Goal: Task Accomplishment & Management: Complete application form

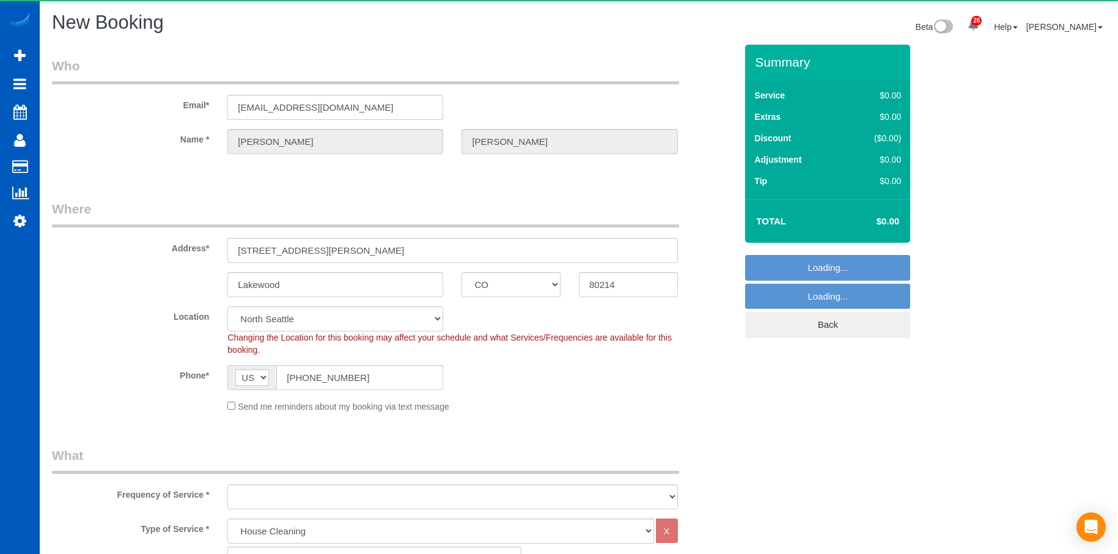
select select "CO"
select select "199"
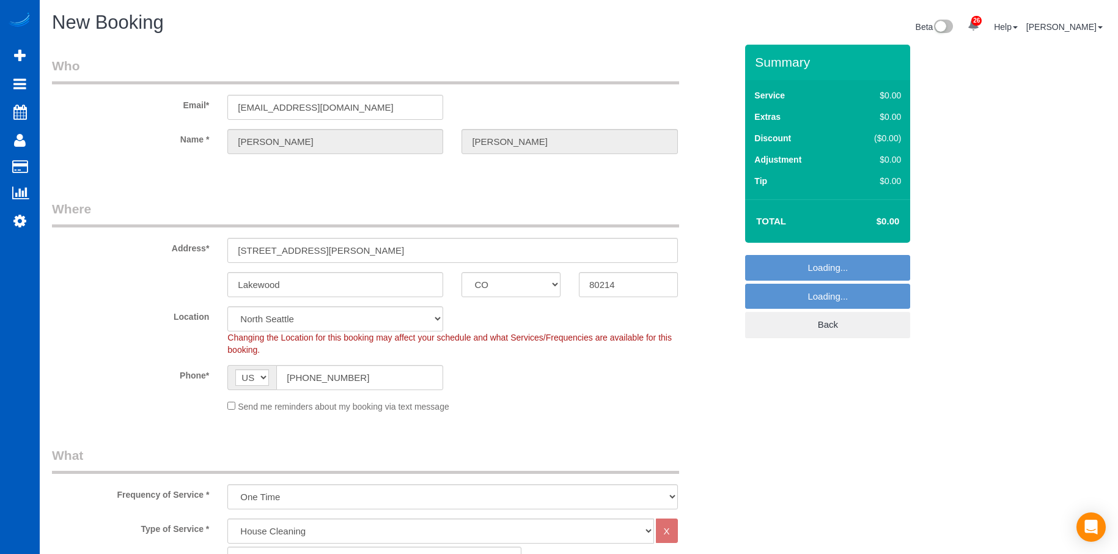
select select "object:3503"
select select "266"
select select "object:3597"
drag, startPoint x: 235, startPoint y: 404, endPoint x: 227, endPoint y: 405, distance: 8.6
click at [227, 405] on div "Send me reminders about my booking via text message" at bounding box center [452, 405] width 468 height 13
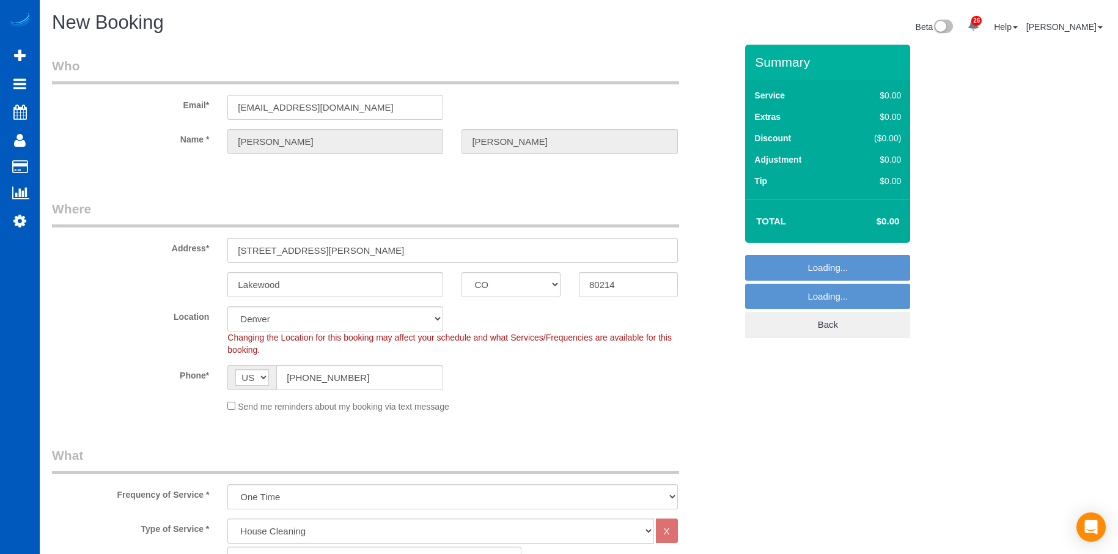
click at [224, 406] on div "Send me reminders about my booking via text message" at bounding box center [452, 405] width 468 height 13
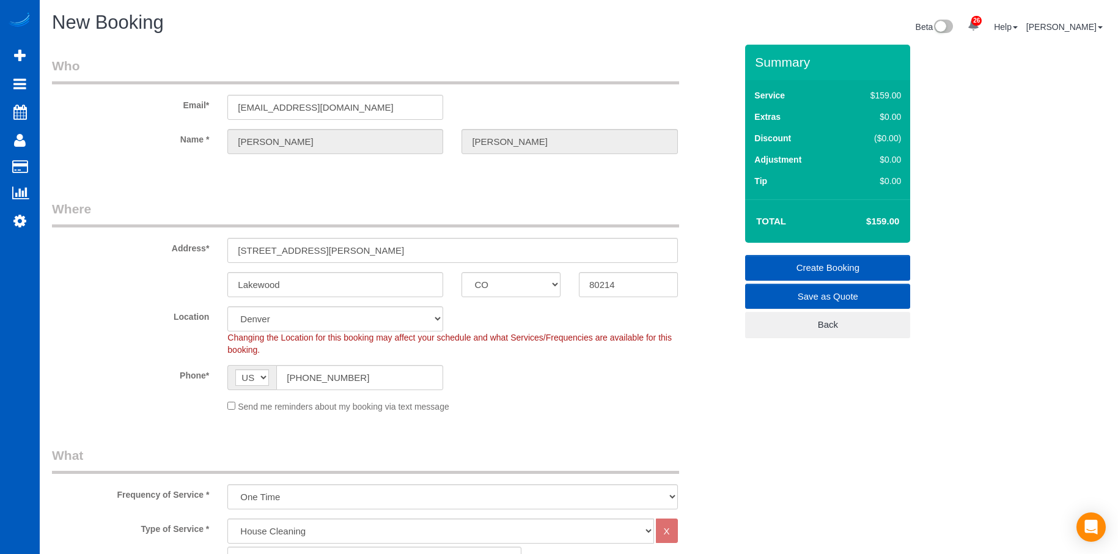
click at [227, 406] on div "Send me reminders about my booking via text message" at bounding box center [452, 405] width 468 height 13
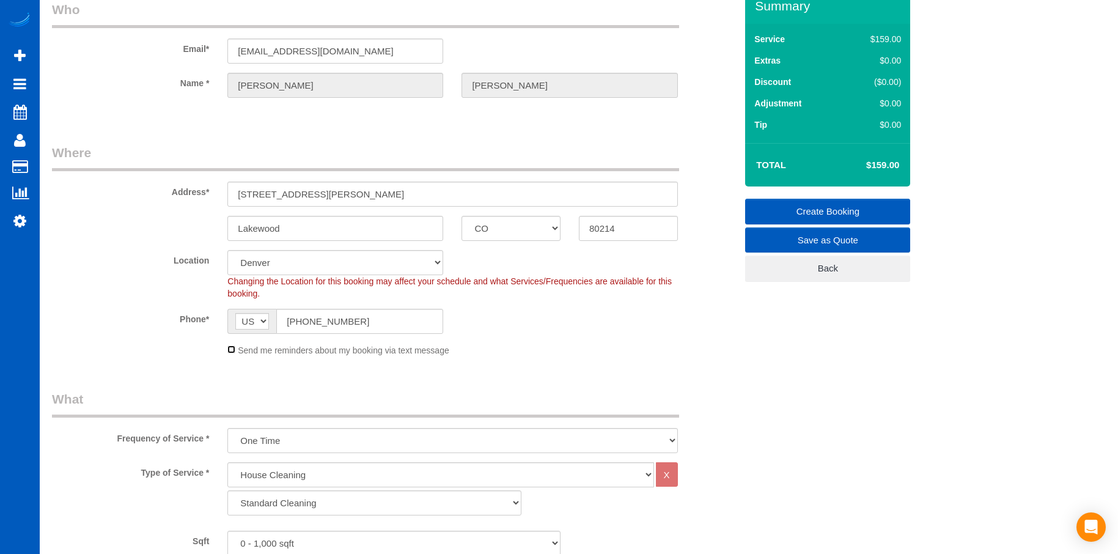
scroll to position [122, 0]
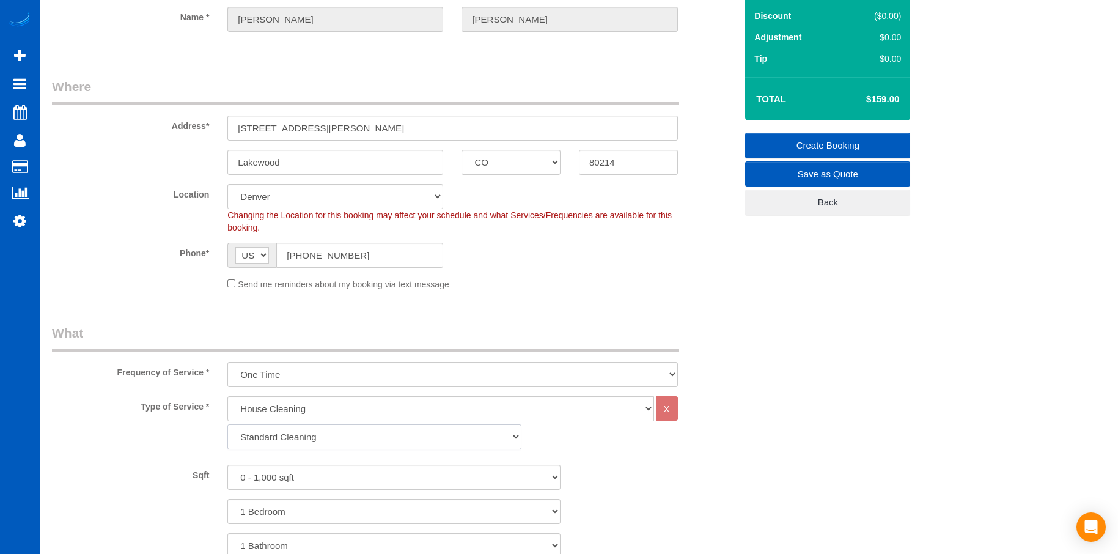
click at [310, 436] on select "Standard Cleaning Deep Cleaning Move In/ Out Cleaning" at bounding box center [374, 436] width 294 height 25
select select "367"
click at [227, 424] on select "Standard Cleaning Deep Cleaning Move In/ Out Cleaning" at bounding box center [374, 436] width 294 height 25
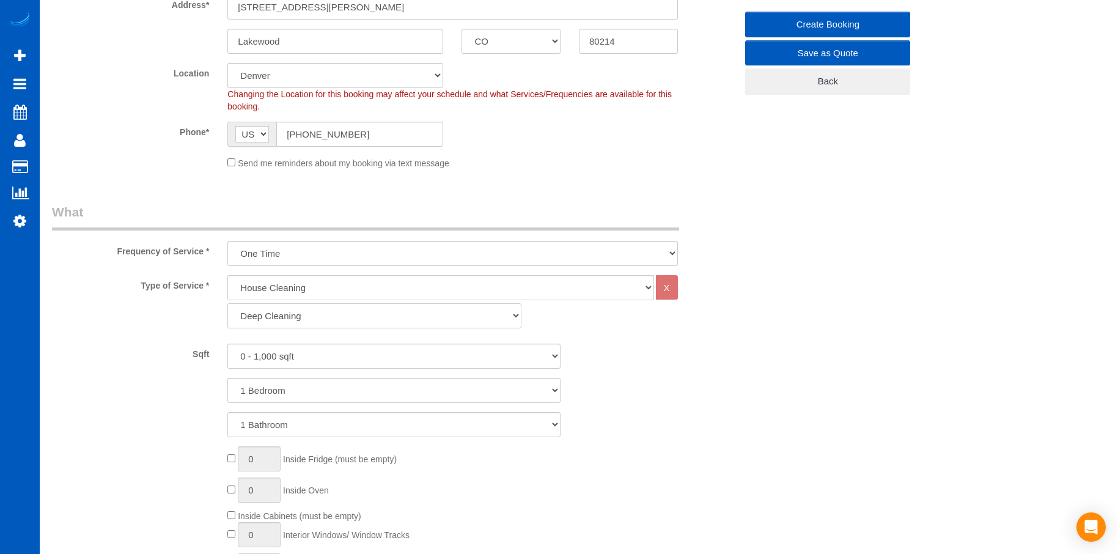
scroll to position [245, 0]
drag, startPoint x: 355, startPoint y: 387, endPoint x: 353, endPoint y: 395, distance: 8.0
click at [354, 388] on select "1 Bedroom 2 Bedrooms 3 Bedrooms 4 Bedrooms 5 Bedrooms 6 Bedrooms 7 Bedrooms" at bounding box center [393, 389] width 333 height 25
select select "2"
click at [227, 377] on select "1 Bedroom 2 Bedrooms 3 Bedrooms 4 Bedrooms 5 Bedrooms 6 Bedrooms 7 Bedrooms" at bounding box center [393, 389] width 333 height 25
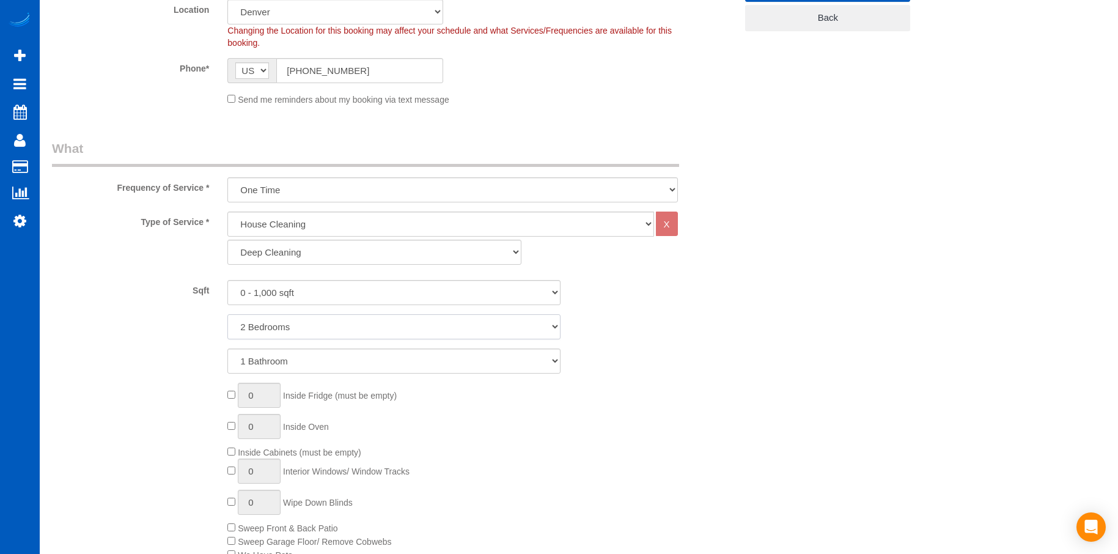
scroll to position [367, 0]
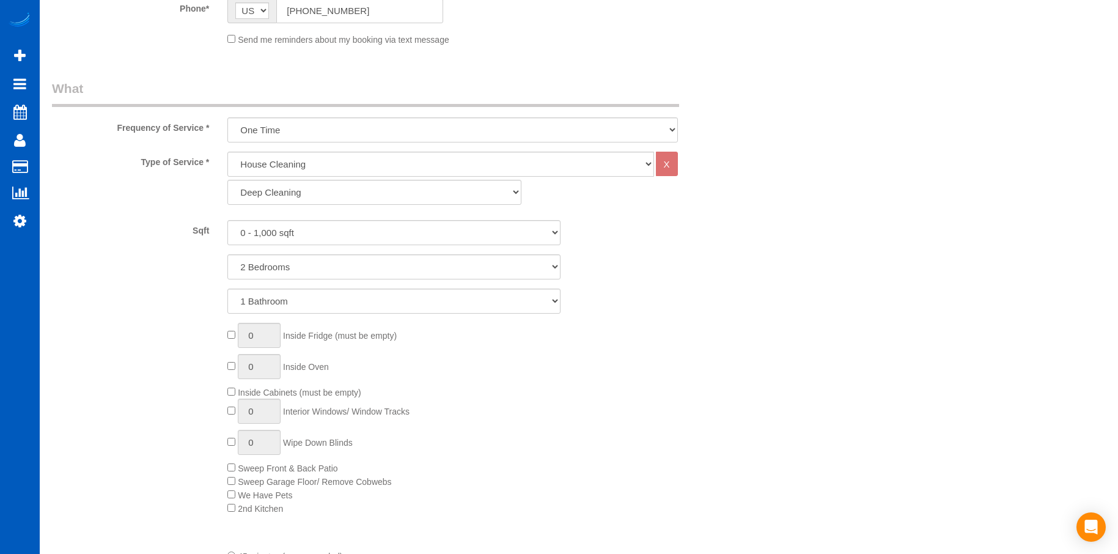
click at [227, 392] on div "0 Inside Fridge (must be empty) 0 Inside Oven Inside Cabinets (must be empty) 0…" at bounding box center [481, 419] width 527 height 192
type input "1"
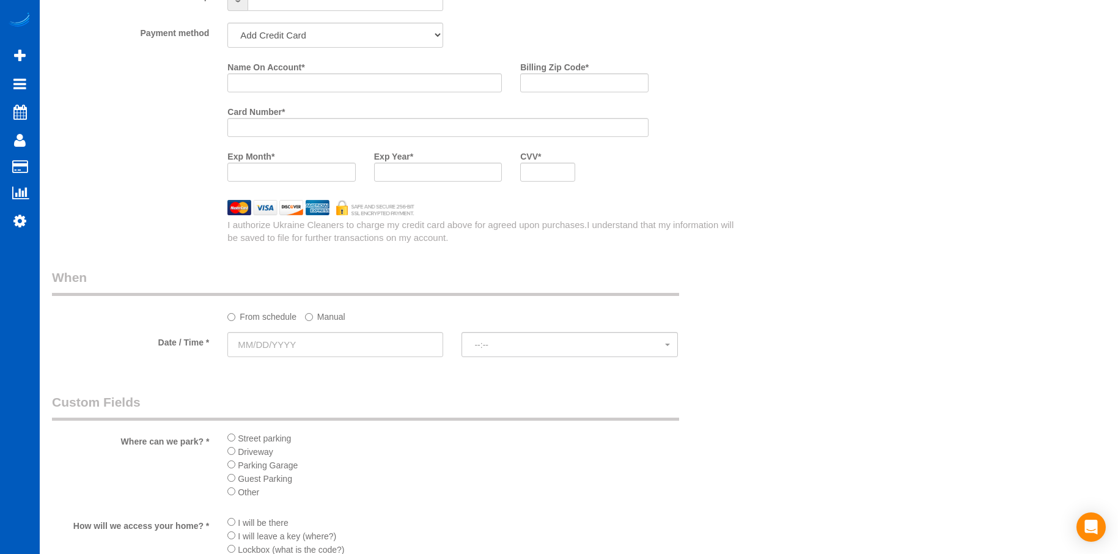
scroll to position [1162, 0]
click at [382, 350] on input "text" at bounding box center [335, 343] width 216 height 25
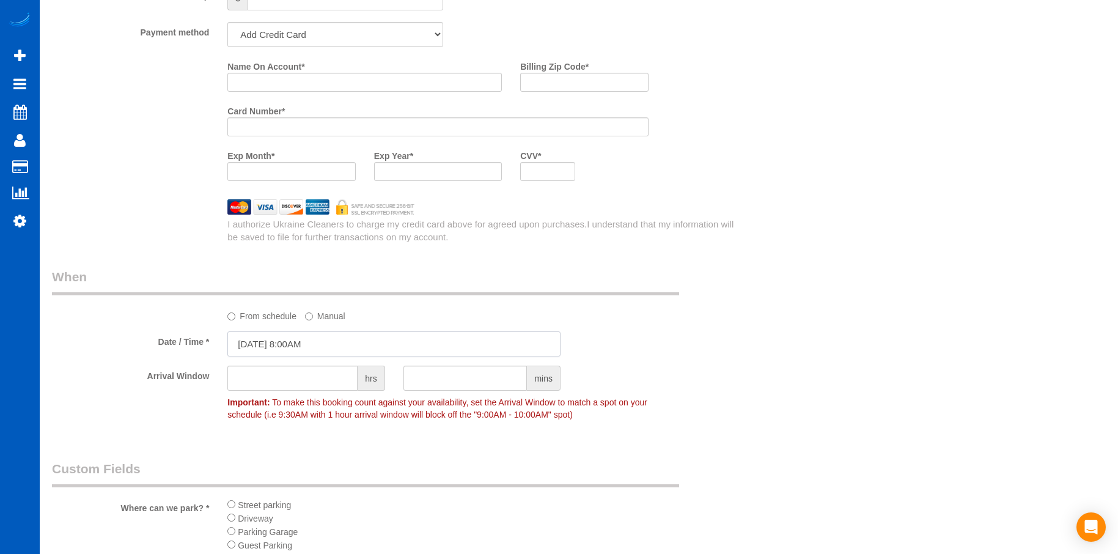
click at [319, 346] on input "[DATE] 8:00AM" at bounding box center [393, 343] width 333 height 25
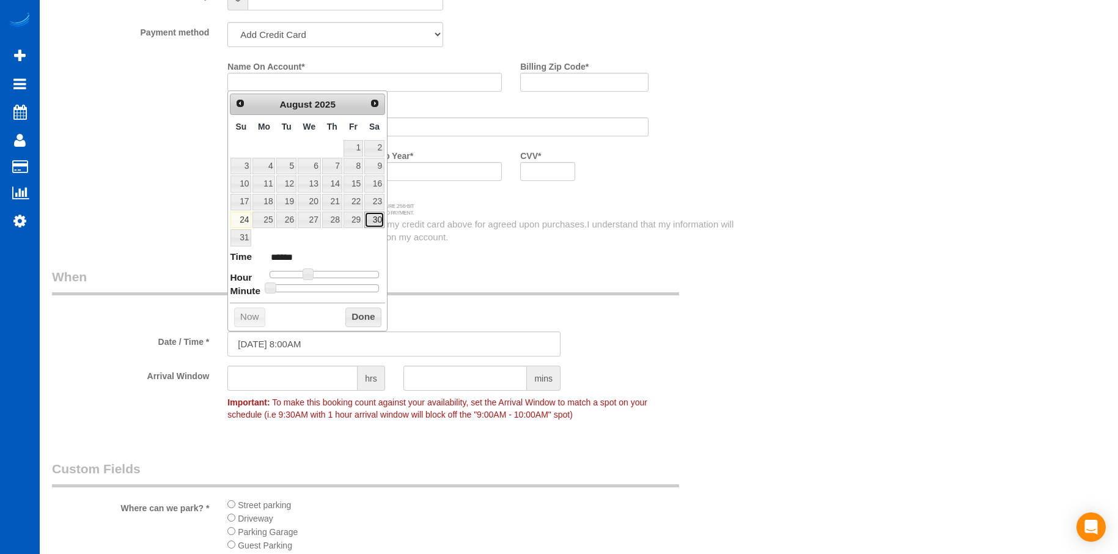
click at [375, 219] on link "30" at bounding box center [374, 220] width 20 height 17
click at [375, 224] on link "30" at bounding box center [374, 220] width 20 height 17
click at [377, 219] on link "30" at bounding box center [374, 220] width 20 height 17
type input "[DATE] 9:00AM"
type input "******"
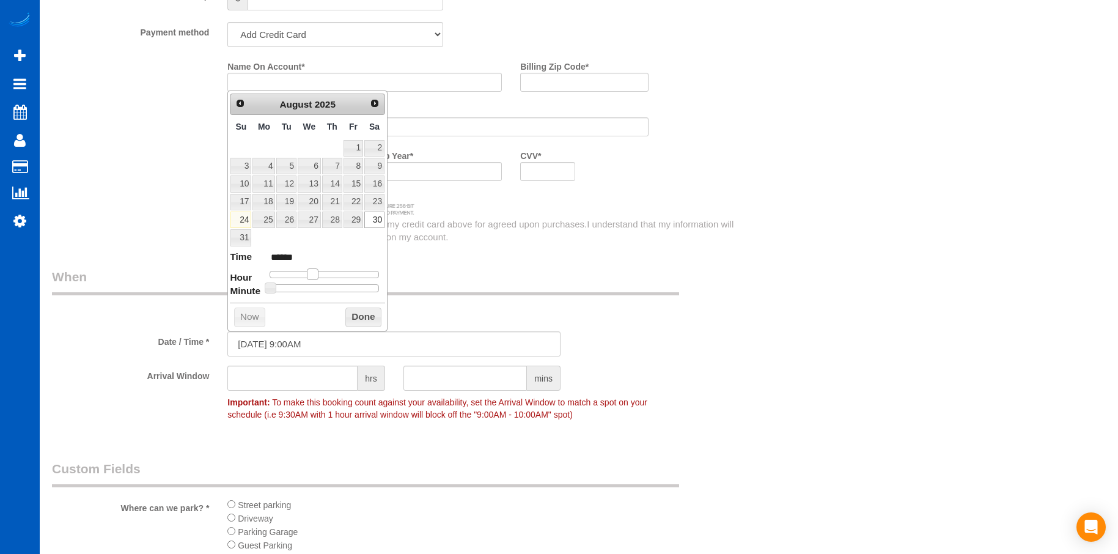
type input "[DATE] 10:00AM"
type input "*******"
type input "[DATE] 11:00AM"
type input "*******"
drag, startPoint x: 311, startPoint y: 274, endPoint x: 328, endPoint y: 275, distance: 16.6
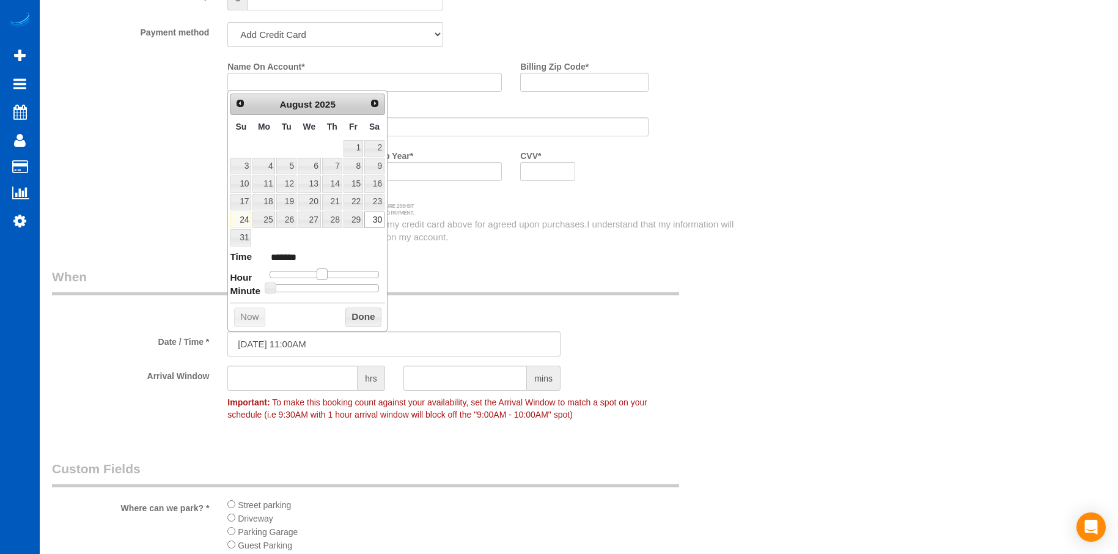
click at [328, 275] on span at bounding box center [322, 273] width 11 height 11
click at [372, 314] on button "Done" at bounding box center [363, 318] width 36 height 20
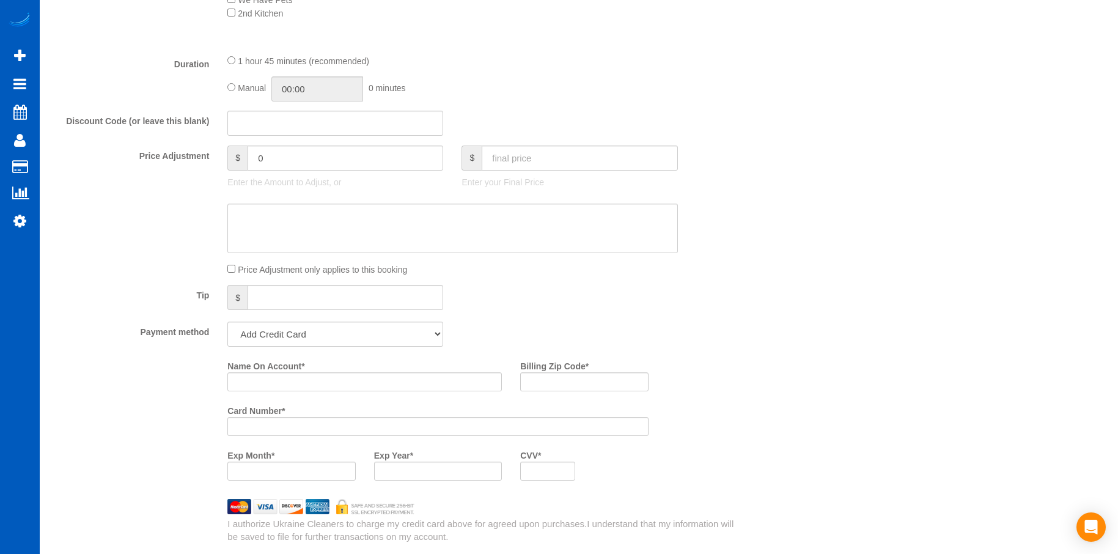
scroll to position [795, 0]
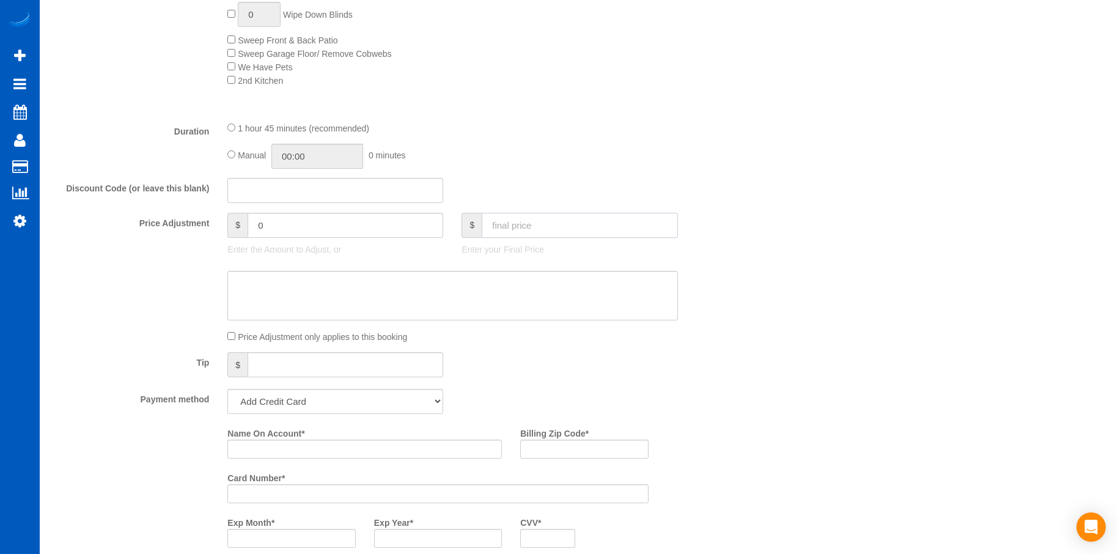
click at [594, 232] on input "text" at bounding box center [580, 225] width 196 height 25
type input "299"
click at [388, 289] on textarea at bounding box center [452, 296] width 450 height 50
type input "20"
type textarea "Inital quote by [PERSON_NAME]"
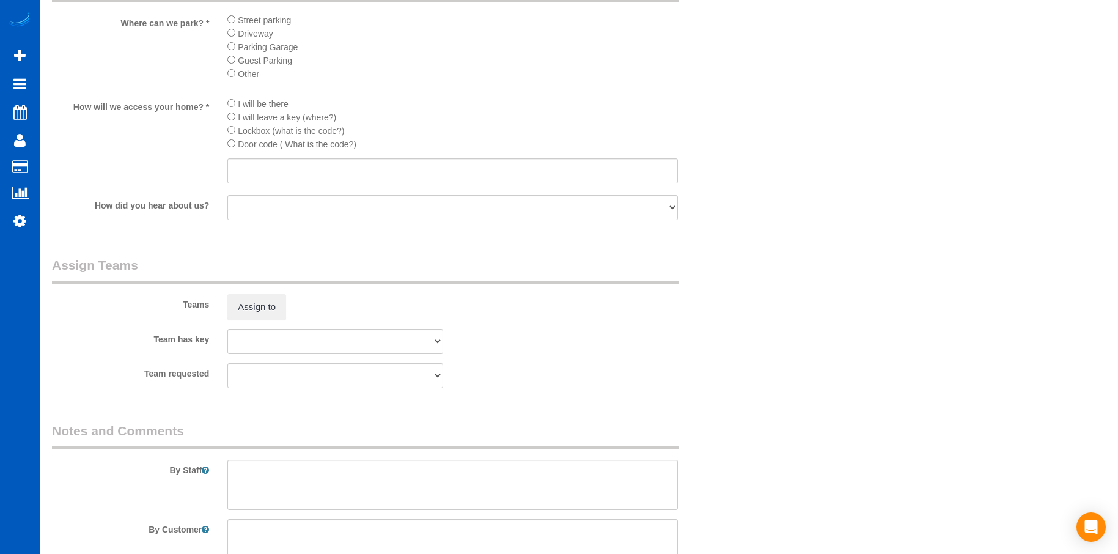
scroll to position [1712, 0]
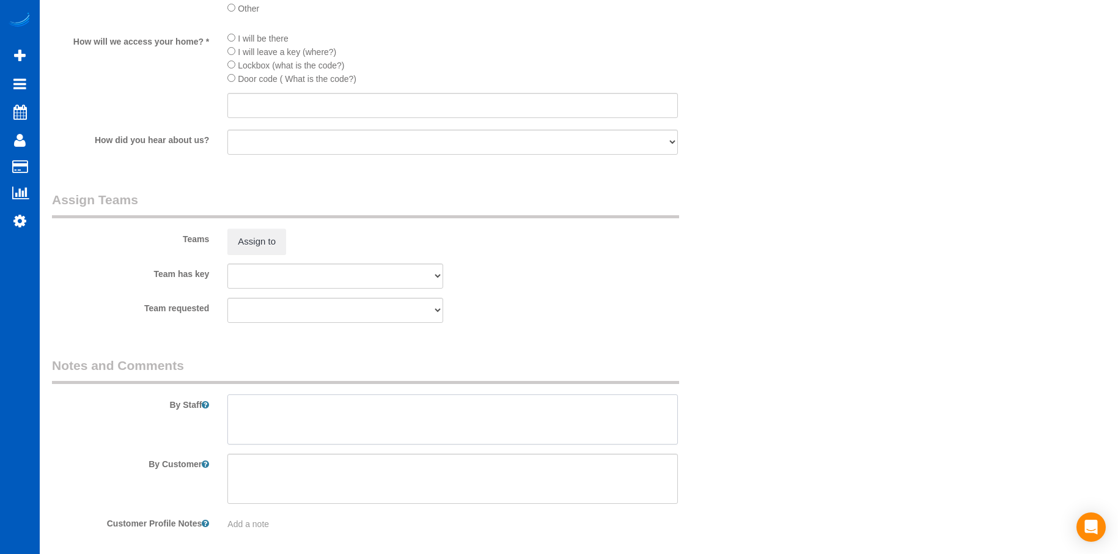
click at [347, 418] on textarea at bounding box center [452, 419] width 450 height 50
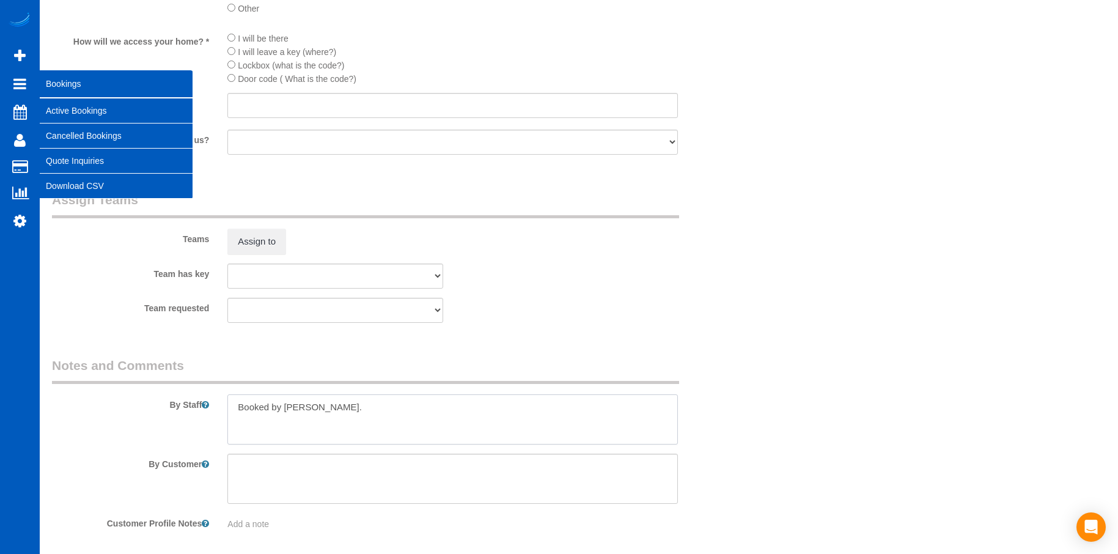
type textarea "Booked by [PERSON_NAME]."
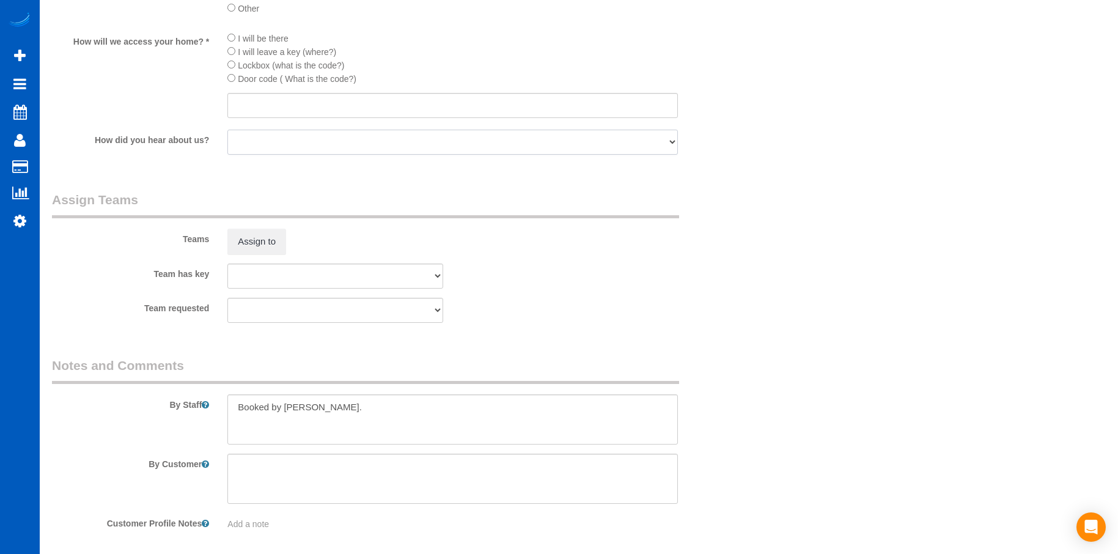
click at [446, 130] on select "Facebook Yelp Google Word of Mouth/ Referral Direct Marketing Marketing Materia…" at bounding box center [452, 142] width 450 height 25
click at [461, 101] on input "text" at bounding box center [452, 105] width 450 height 25
paste input "0522"
type input "0522"
click at [546, 65] on li "Lockbox (what is the code?)" at bounding box center [452, 64] width 450 height 13
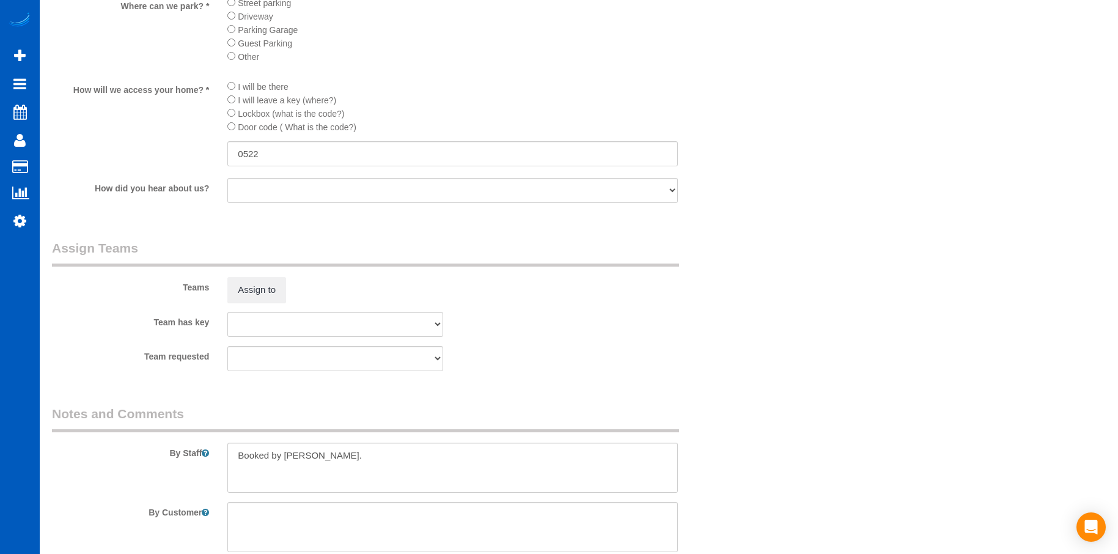
scroll to position [1589, 0]
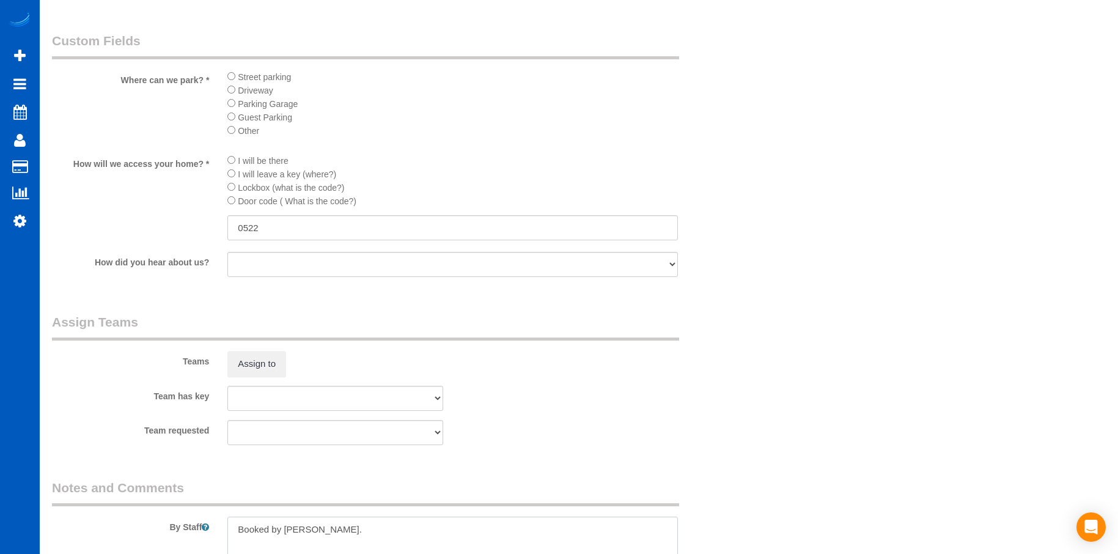
click at [445, 522] on textarea at bounding box center [452, 542] width 450 height 50
paste textarea "This is a move clean, but the tenants already cleaned the fridge and oven, so o…"
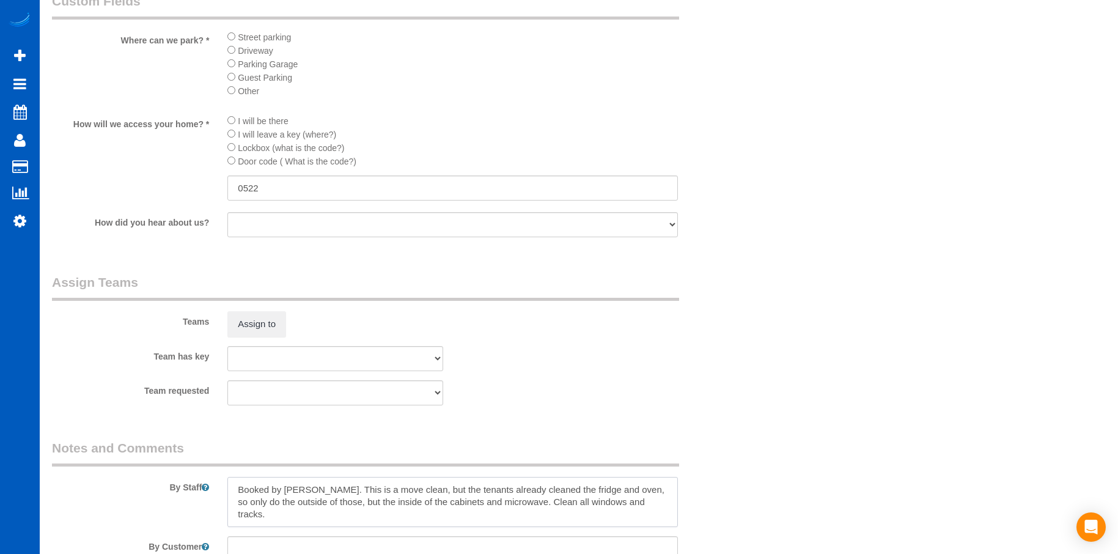
scroll to position [1651, 0]
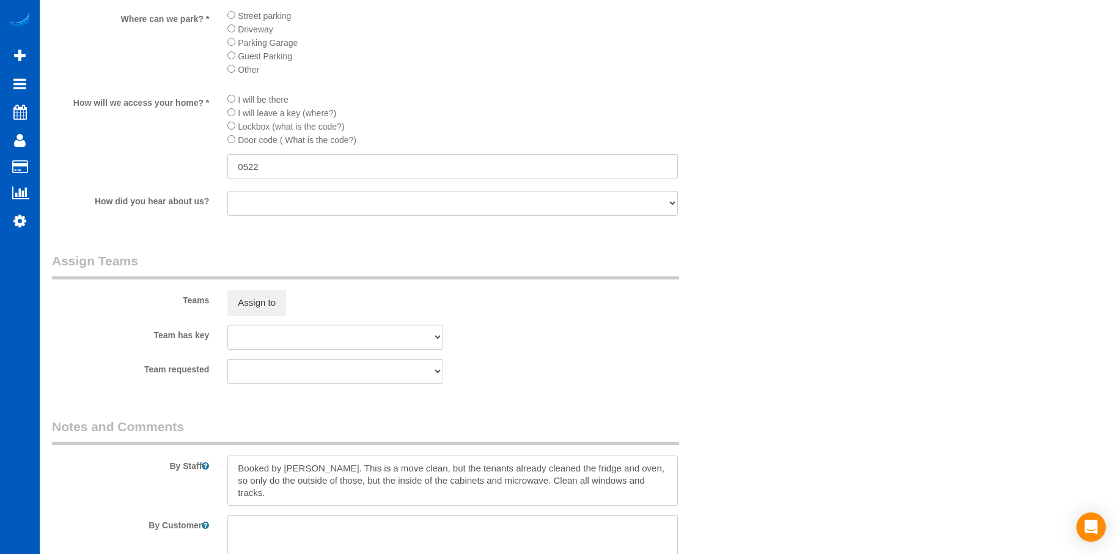
drag, startPoint x: 594, startPoint y: 498, endPoint x: 605, endPoint y: 498, distance: 11.0
click at [594, 498] on textarea at bounding box center [452, 480] width 450 height 50
click at [639, 478] on textarea at bounding box center [452, 480] width 450 height 50
paste textarea "[PERSON_NAME] has requested a phone call 45-60 minutes before the team finishes…"
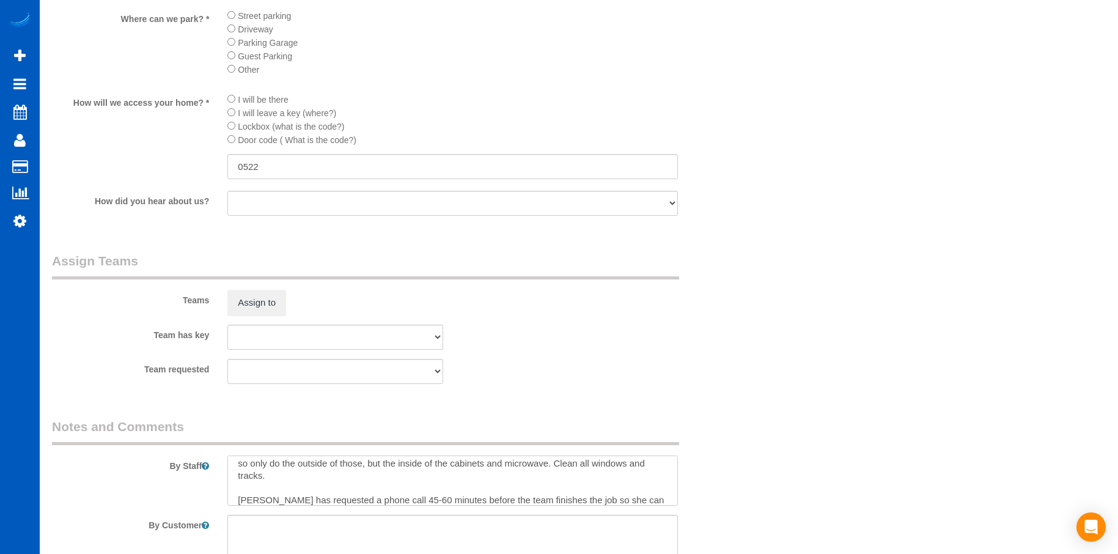
type textarea "Booked by [PERSON_NAME]. This is a move clean, but the tenants already cleaned …"
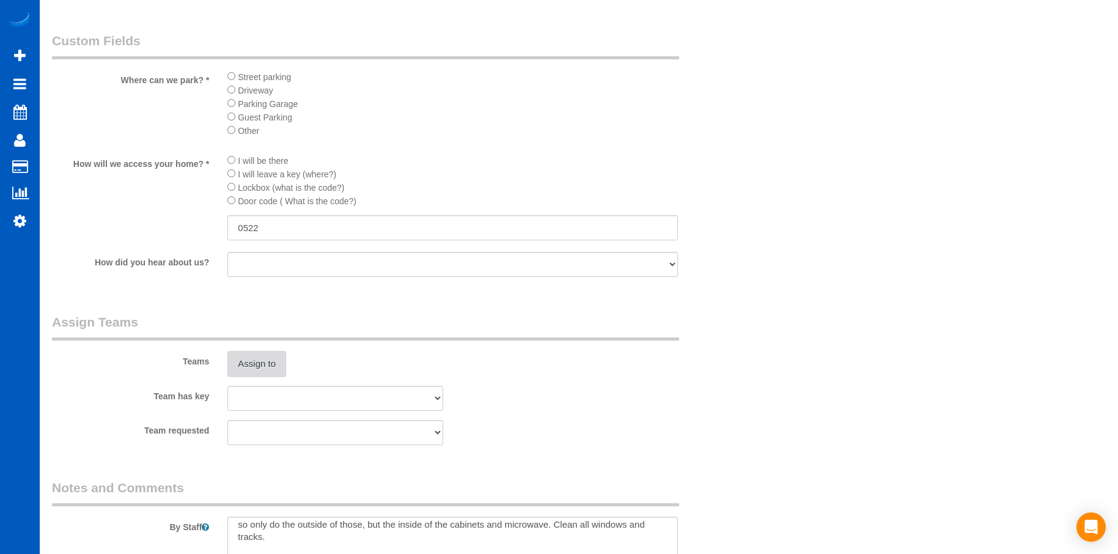
click at [265, 366] on button "Assign to" at bounding box center [256, 364] width 59 height 26
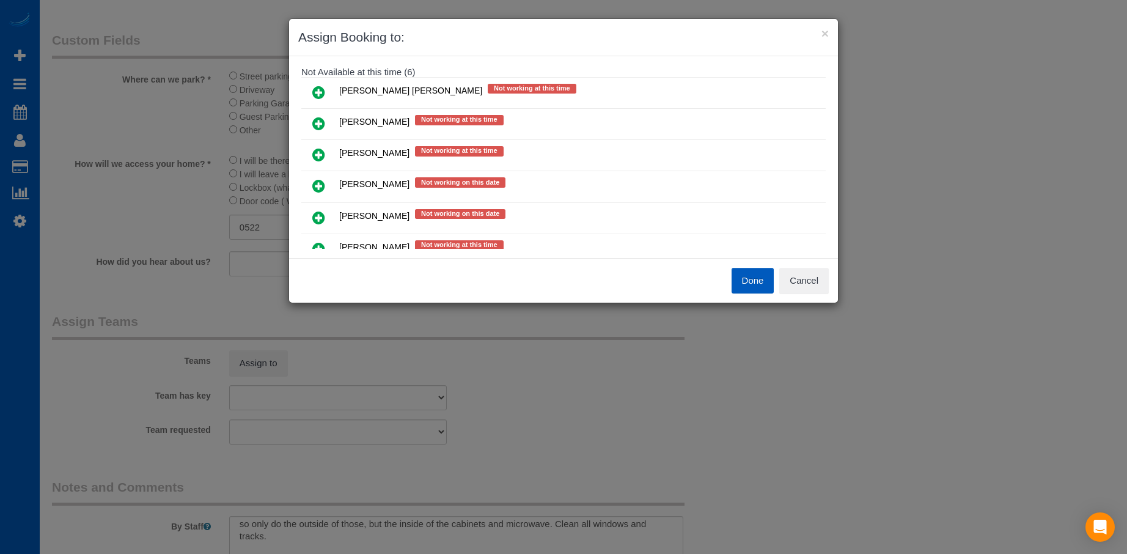
scroll to position [164, 0]
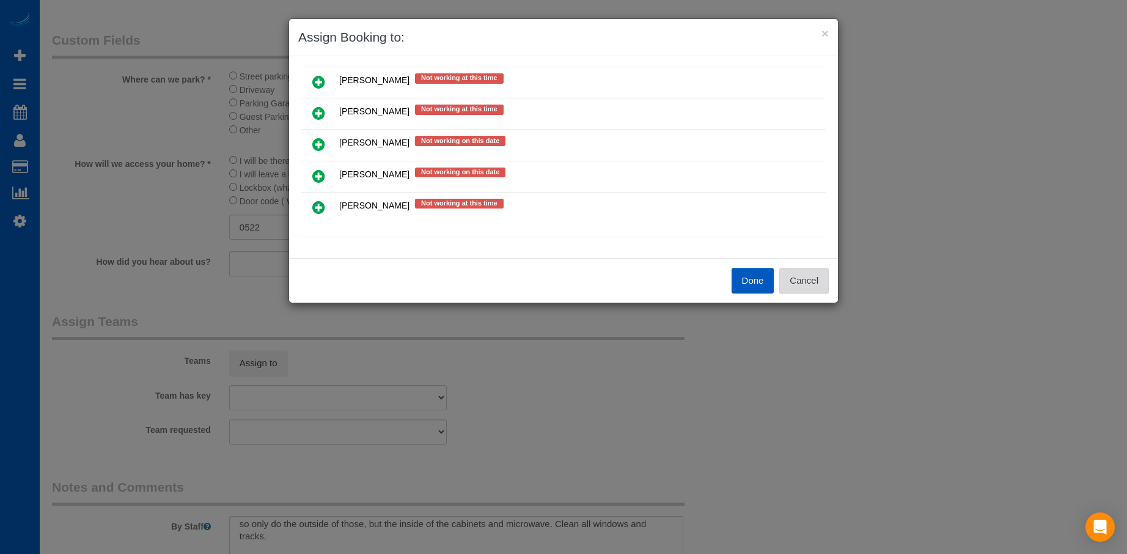
click at [809, 278] on button "Cancel" at bounding box center [804, 281] width 50 height 26
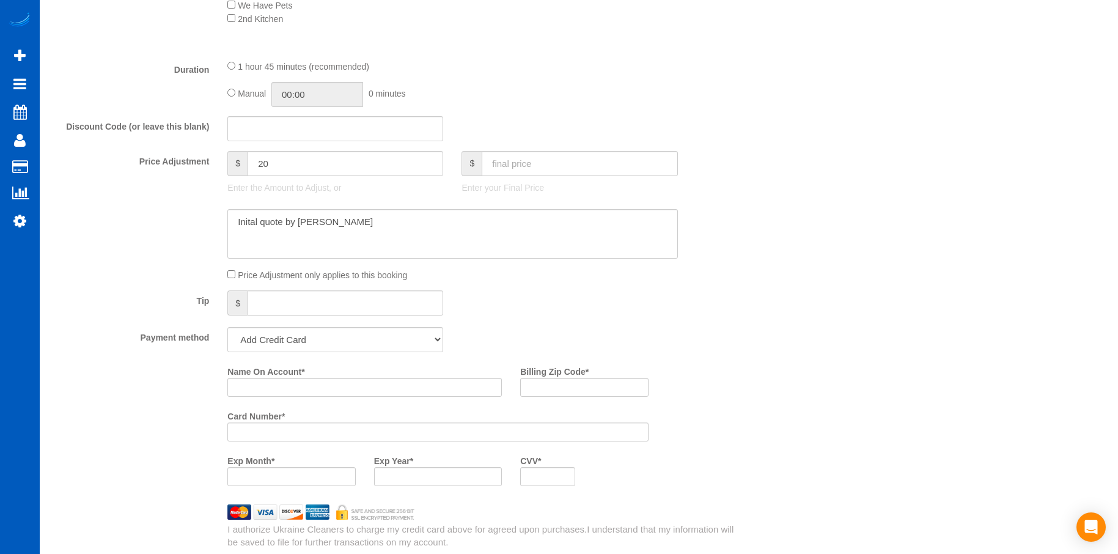
scroll to position [856, 0]
drag, startPoint x: 248, startPoint y: 224, endPoint x: 268, endPoint y: 207, distance: 26.4
click at [249, 224] on textarea at bounding box center [452, 235] width 450 height 50
type textarea "Initial quote by [PERSON_NAME]"
click at [320, 385] on input "Name On Account *" at bounding box center [364, 387] width 274 height 19
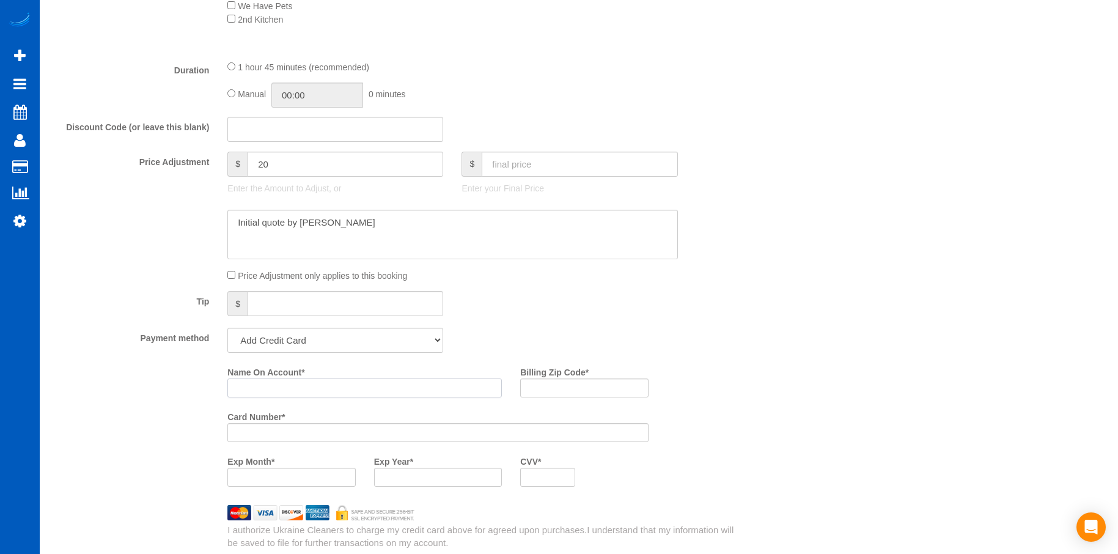
paste input "[PERSON_NAME]"
type input "[PERSON_NAME]"
click at [590, 388] on input "Billing Zip Code *" at bounding box center [584, 387] width 128 height 19
paste input "80013"
type input "80013"
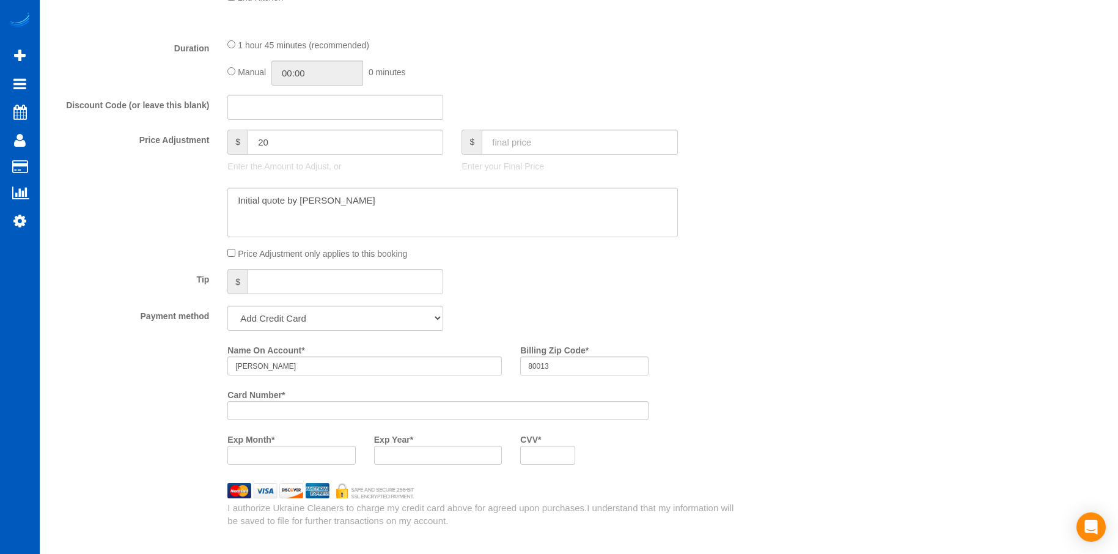
scroll to position [917, 0]
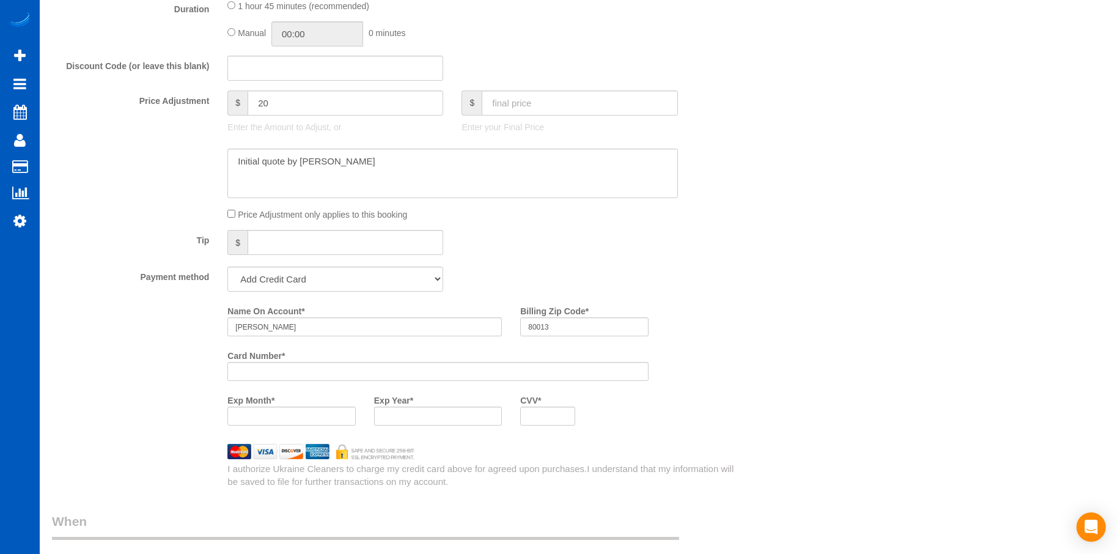
click at [416, 409] on div at bounding box center [438, 416] width 128 height 19
click at [757, 367] on div "Who Email* [EMAIL_ADDRESS][DOMAIN_NAME] Name * [PERSON_NAME] Where Address* [ST…" at bounding box center [579, 243] width 1054 height 2231
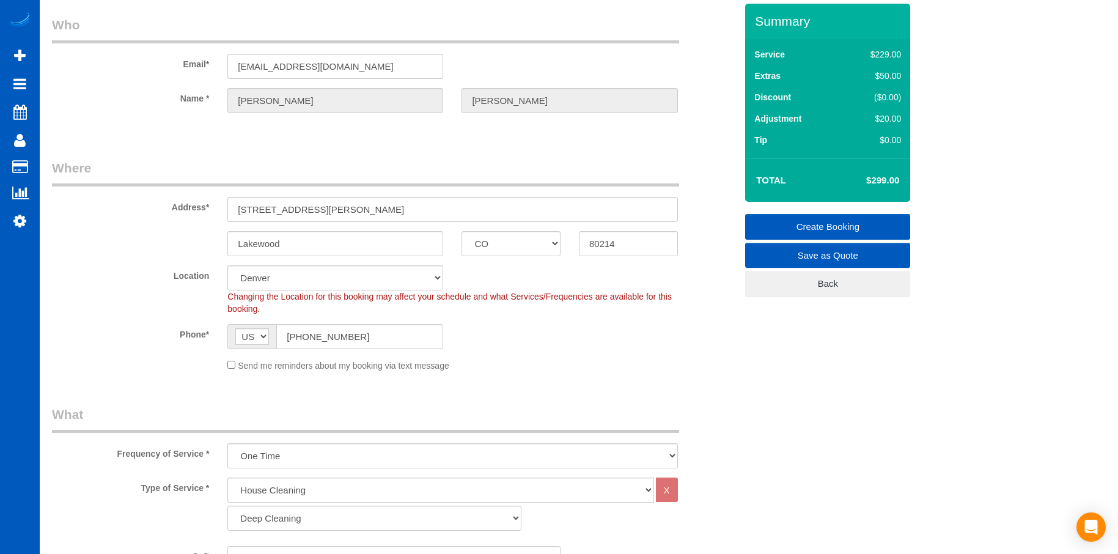
scroll to position [0, 0]
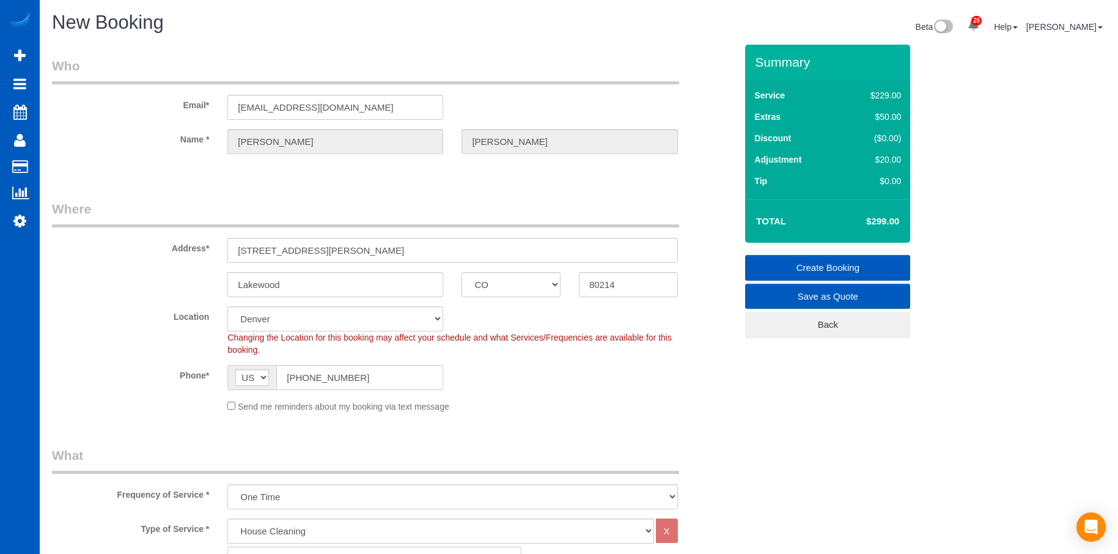
click at [790, 261] on link "Create Booking" at bounding box center [827, 268] width 165 height 26
